Goal: Go to known website: Access a specific website the user already knows

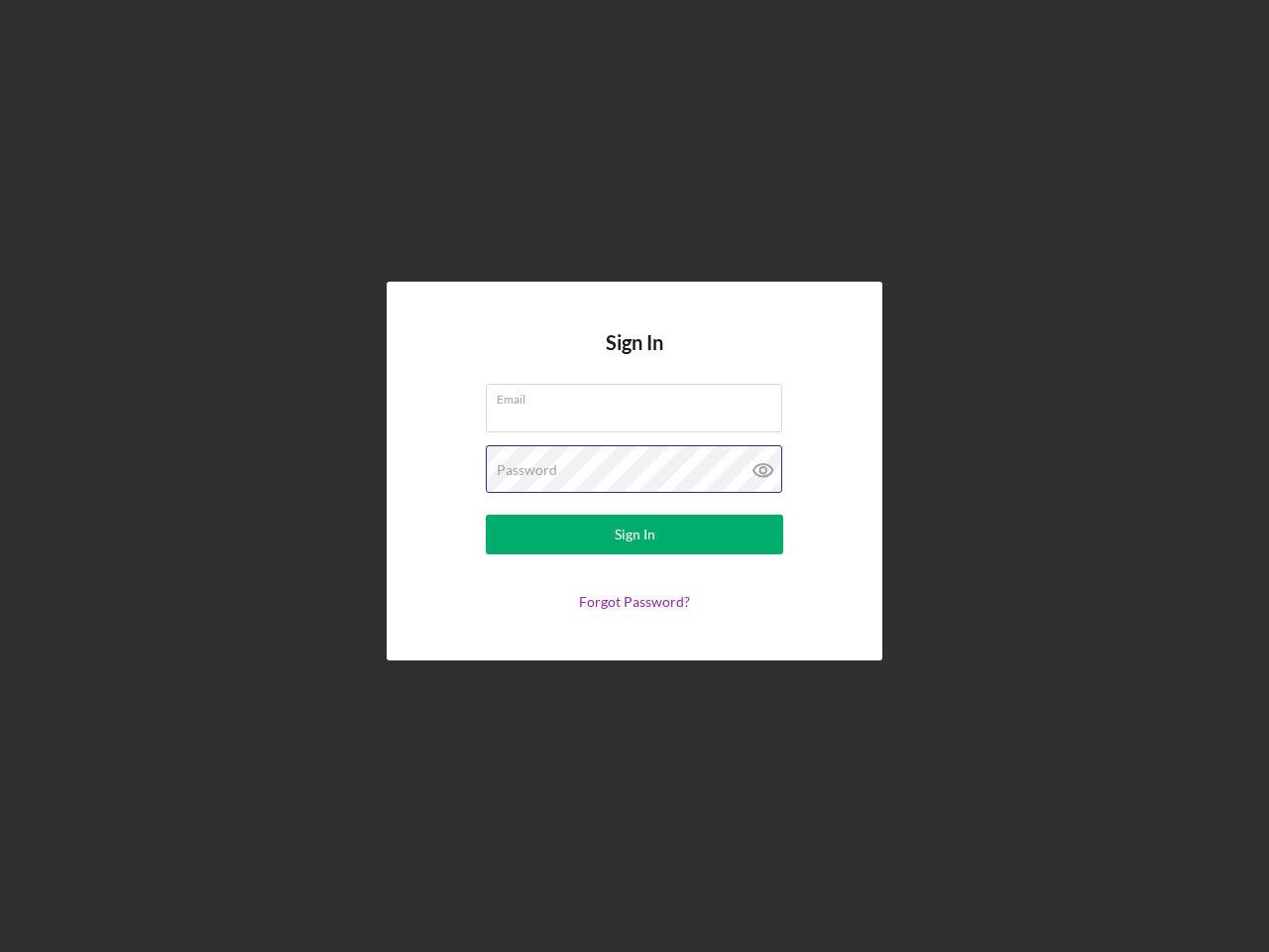
click at [634, 476] on div "Password" at bounding box center [634, 470] width 298 height 50
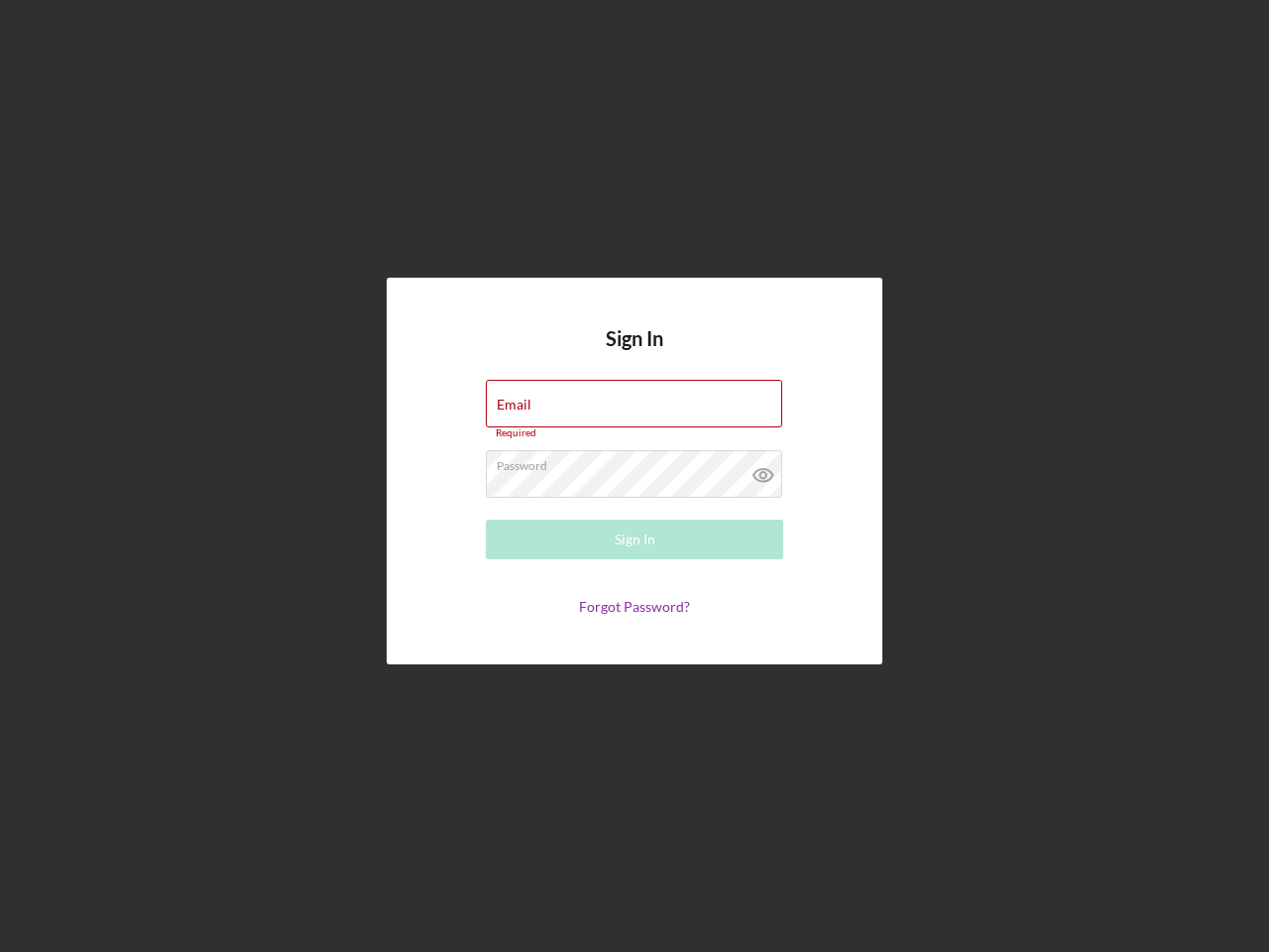
click at [764, 470] on icon at bounding box center [764, 475] width 50 height 50
